Goal: Register for event/course

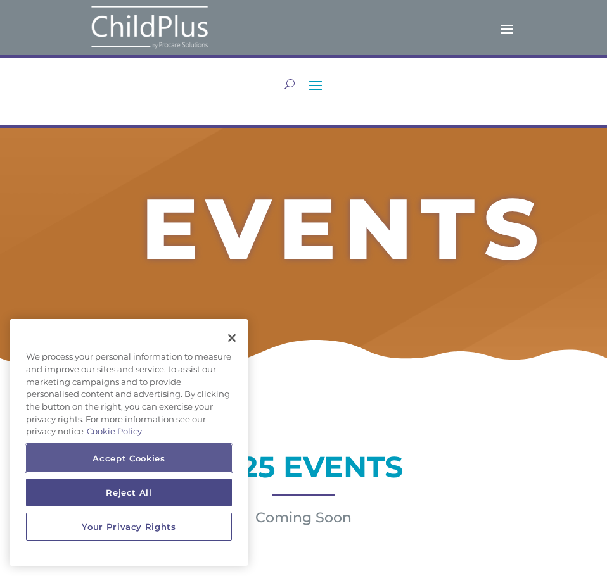
click at [184, 462] on button "Accept Cookies" at bounding box center [129, 459] width 206 height 28
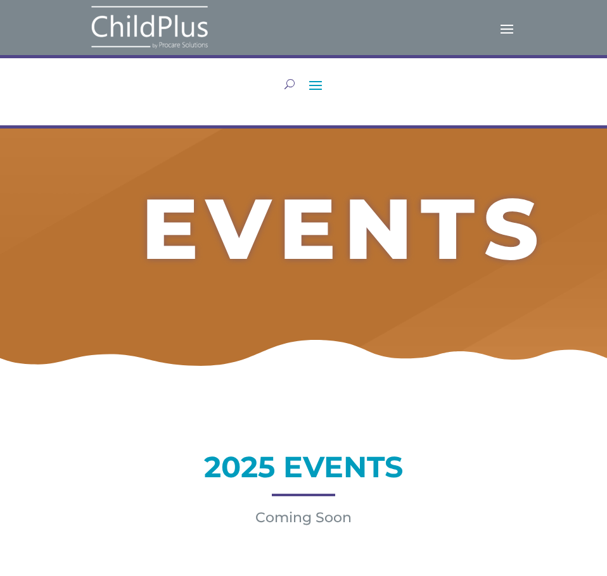
click at [315, 84] on span at bounding box center [315, 85] width 20 height 20
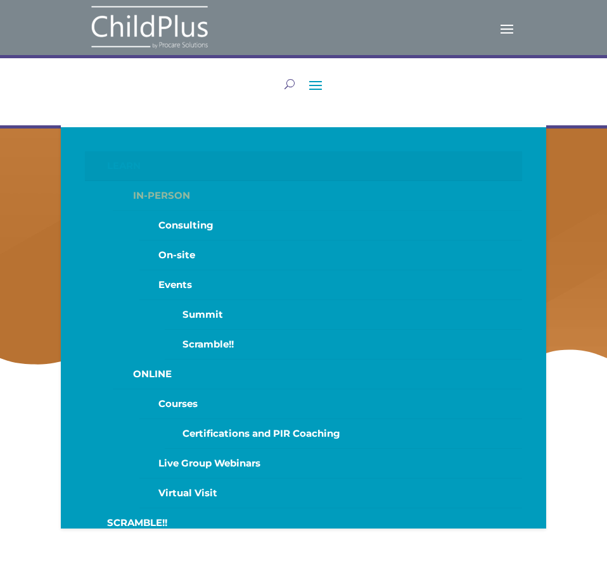
click at [153, 202] on link "IN-PERSON" at bounding box center [317, 196] width 409 height 30
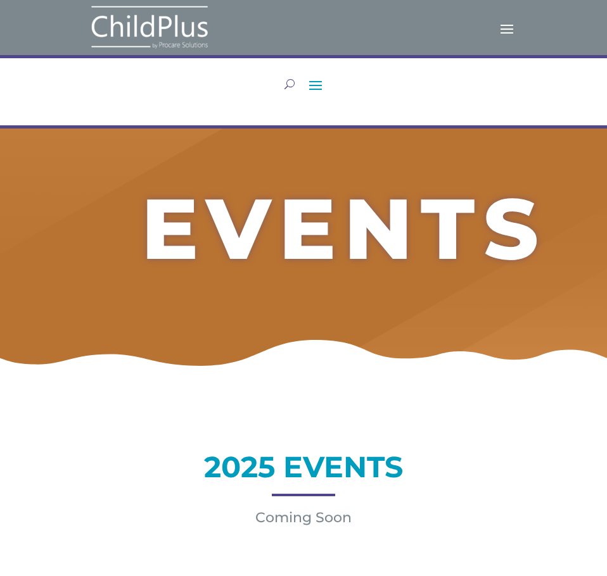
click at [507, 31] on span at bounding box center [507, 28] width 20 height 20
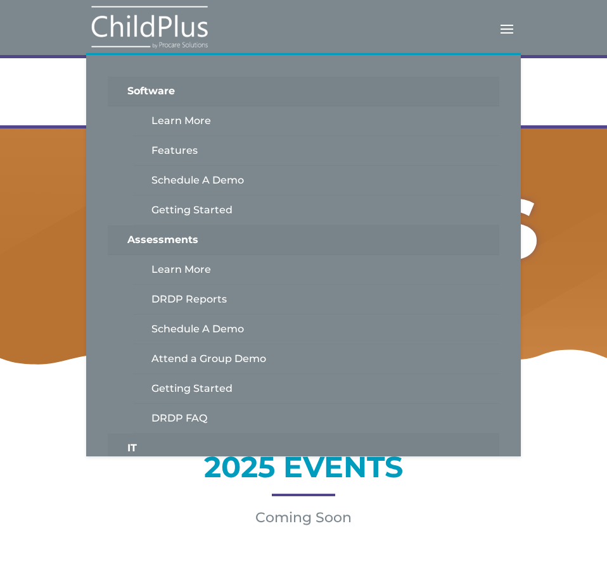
click at [506, 30] on span at bounding box center [507, 28] width 20 height 20
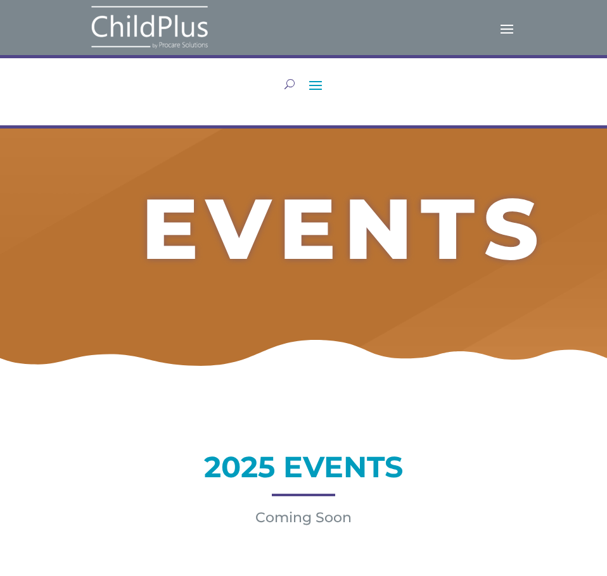
click at [146, 25] on img at bounding box center [149, 27] width 127 height 46
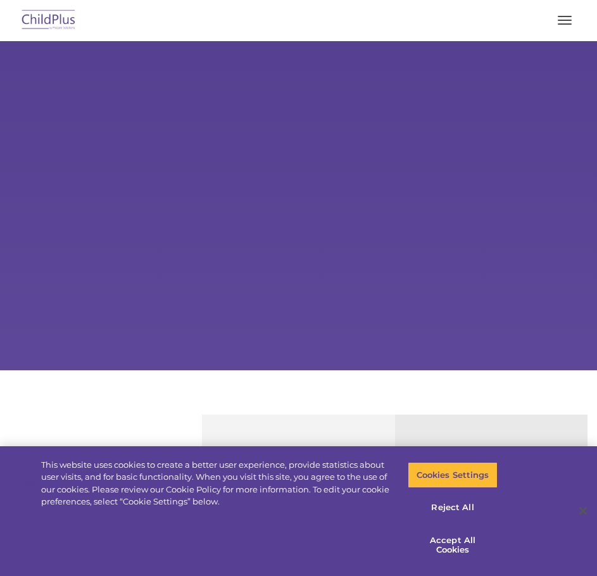
select select "MEDIUM"
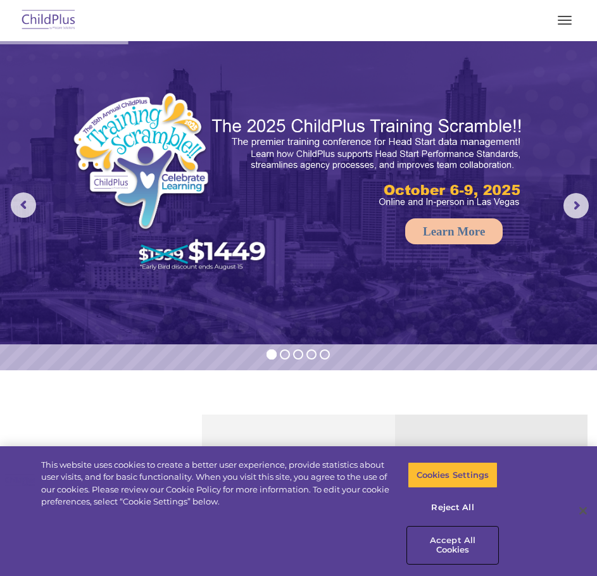
click at [458, 541] on button "Accept All Cookies" at bounding box center [452, 546] width 89 height 36
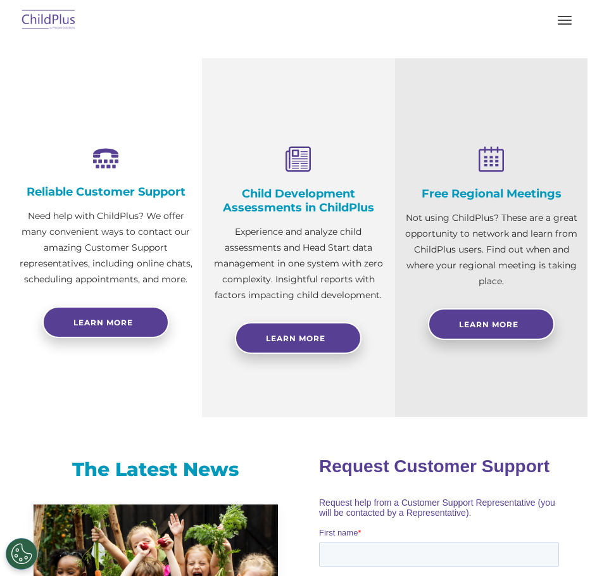
scroll to position [337, 0]
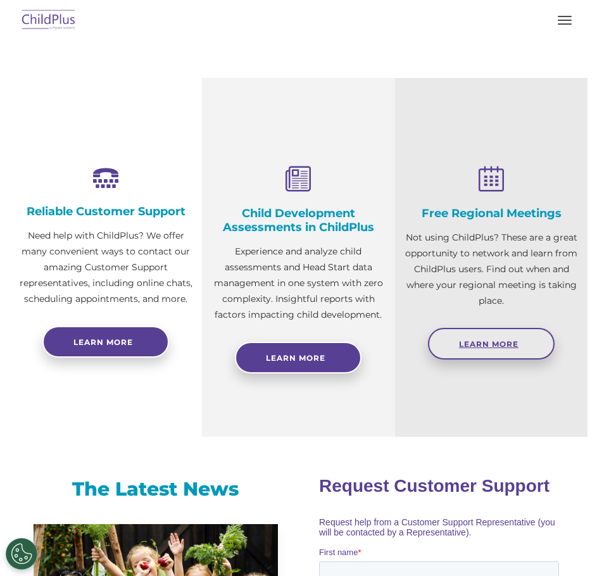
click at [471, 338] on link "Learn More" at bounding box center [491, 344] width 127 height 32
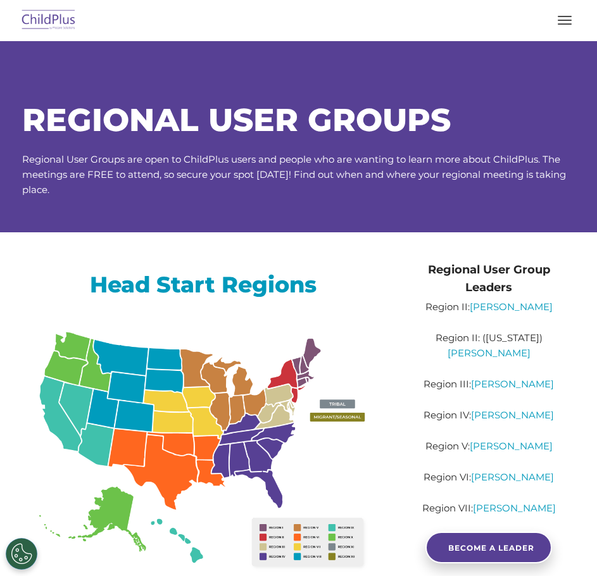
click at [564, 22] on button "button" at bounding box center [565, 20] width 27 height 20
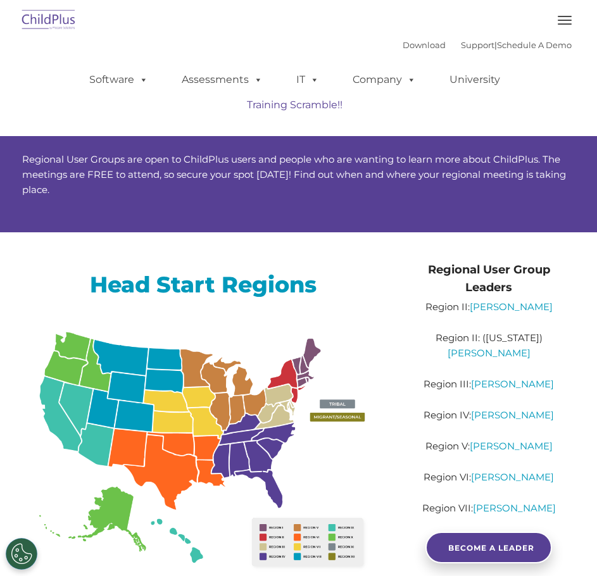
click at [307, 108] on link "Training Scramble!!" at bounding box center [294, 104] width 121 height 25
